Goal: Check status

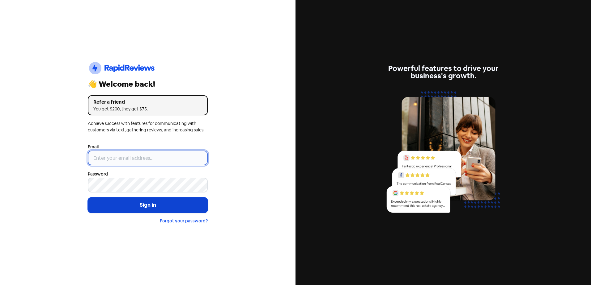
type input "[EMAIL_ADDRESS][DOMAIN_NAME]"
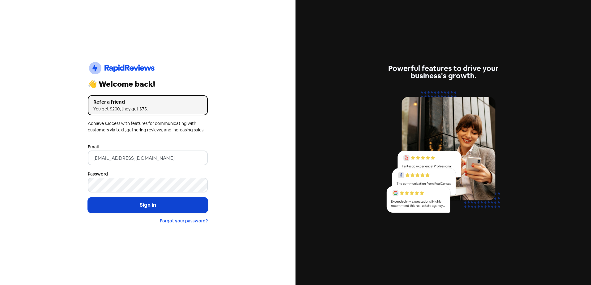
click at [166, 209] on button "Sign in" at bounding box center [148, 205] width 120 height 15
